Goal: Task Accomplishment & Management: Manage account settings

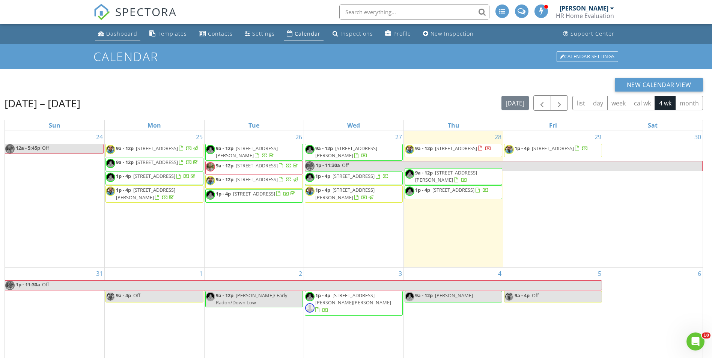
click at [120, 32] on div "Dashboard" at bounding box center [121, 33] width 31 height 7
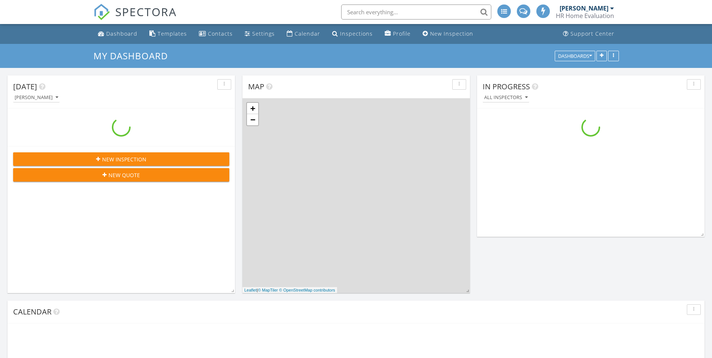
scroll to position [695, 724]
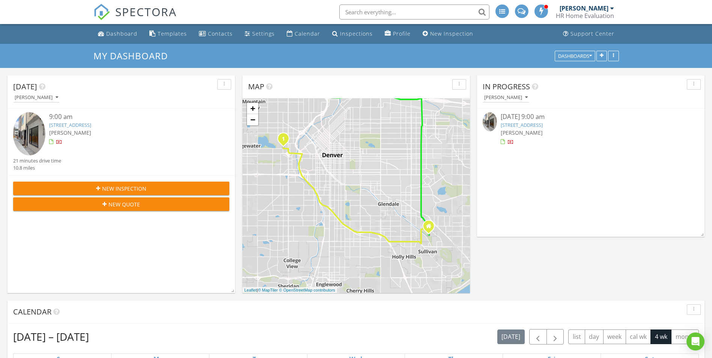
click at [532, 124] on link "1730 Irving st, Denver, CO 80204" at bounding box center [522, 125] width 42 height 7
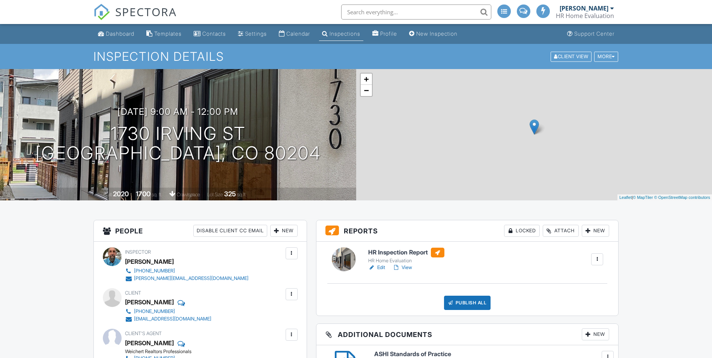
click at [404, 264] on link "View" at bounding box center [403, 268] width 20 height 8
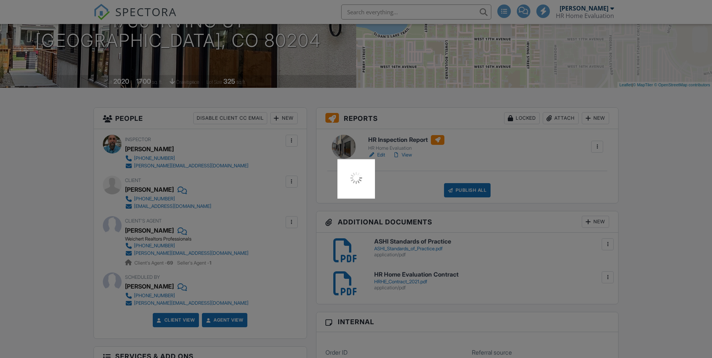
scroll to position [113, 0]
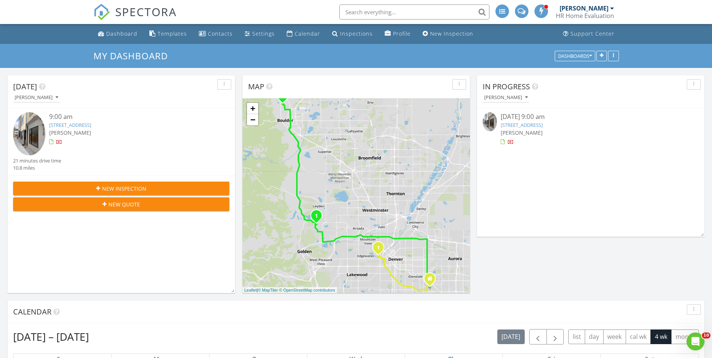
click at [516, 123] on link "1730 Irving st, Denver, CO 80204" at bounding box center [522, 125] width 42 height 7
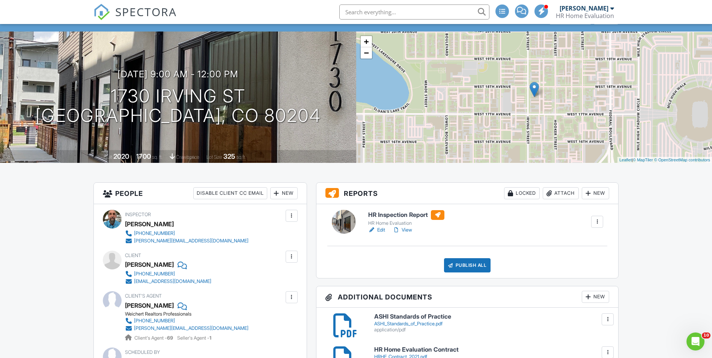
click at [556, 194] on div "Attach" at bounding box center [561, 193] width 36 height 12
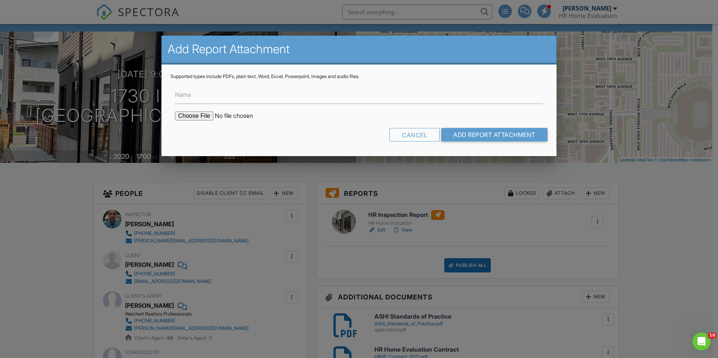
click at [184, 113] on input "file" at bounding box center [239, 116] width 128 height 9
type input "C:\fakepath\BuildFaxReport 1730 Irving St..pdf"
click at [477, 136] on input "Add Report Attachment" at bounding box center [494, 135] width 106 height 14
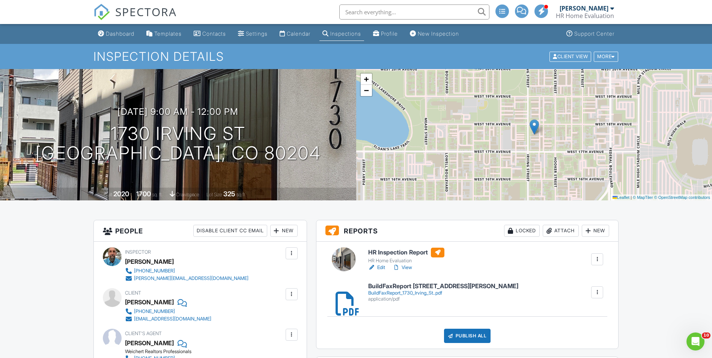
click at [407, 267] on link "View" at bounding box center [403, 268] width 20 height 8
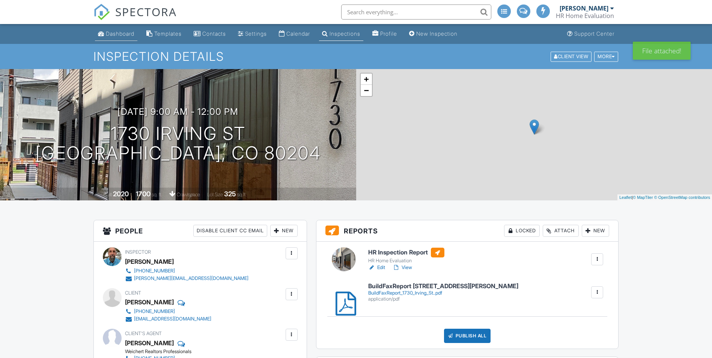
click at [125, 32] on div "Dashboard" at bounding box center [120, 33] width 29 height 6
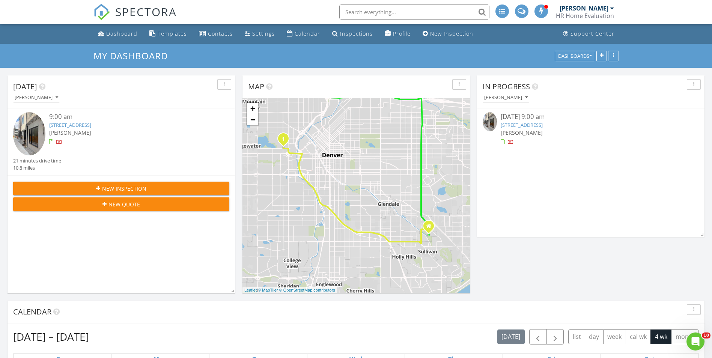
click at [520, 127] on link "1730 Irving st, Denver, CO 80204" at bounding box center [522, 125] width 42 height 7
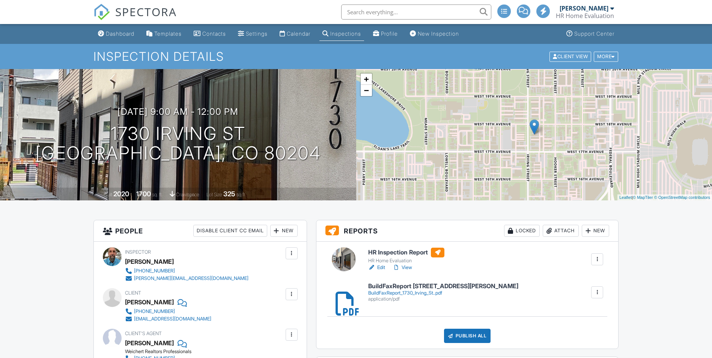
click at [472, 329] on div "Publish All" at bounding box center [467, 336] width 47 height 14
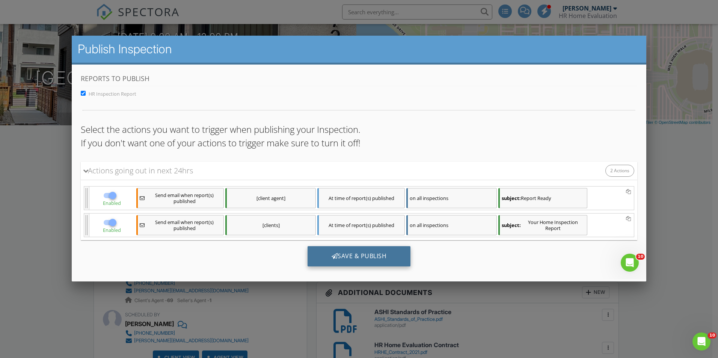
click at [357, 259] on div "Save & Publish" at bounding box center [358, 256] width 103 height 20
